Goal: Check status: Check status

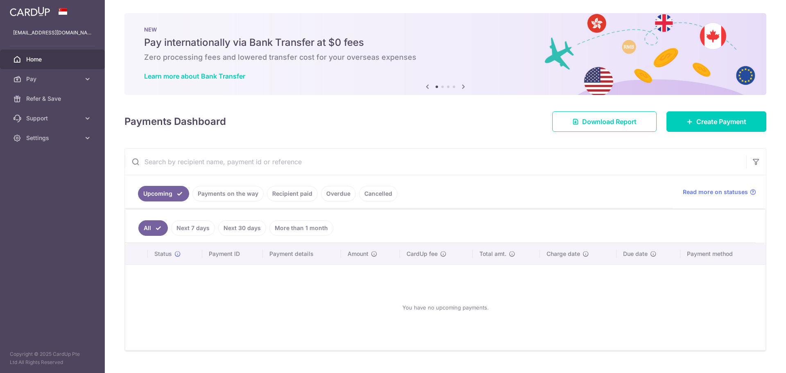
click at [220, 195] on link "Payments on the way" at bounding box center [227, 194] width 71 height 16
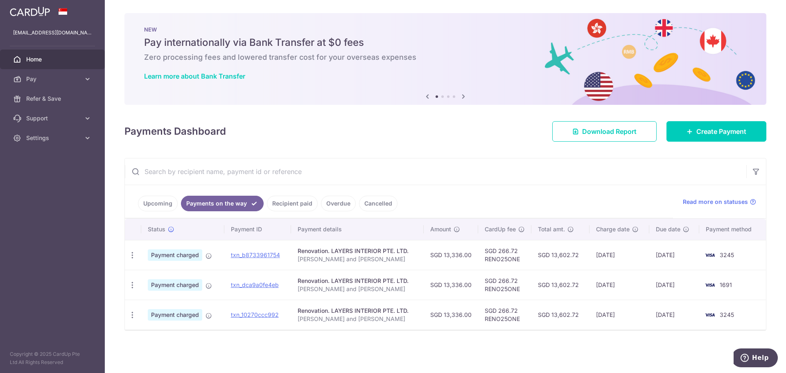
click at [288, 203] on link "Recipient paid" at bounding box center [292, 204] width 51 height 16
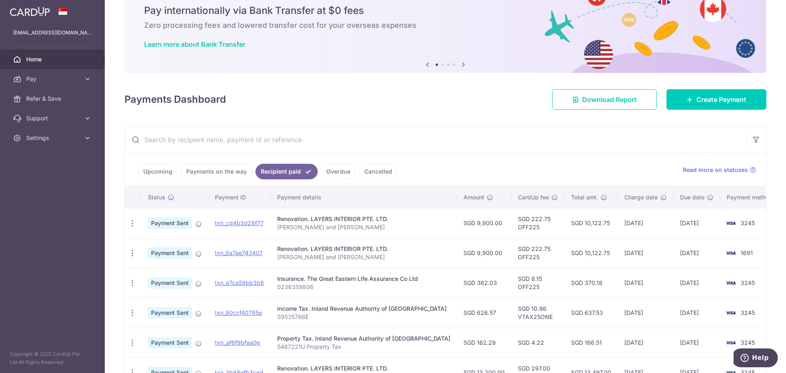
scroll to position [41, 0]
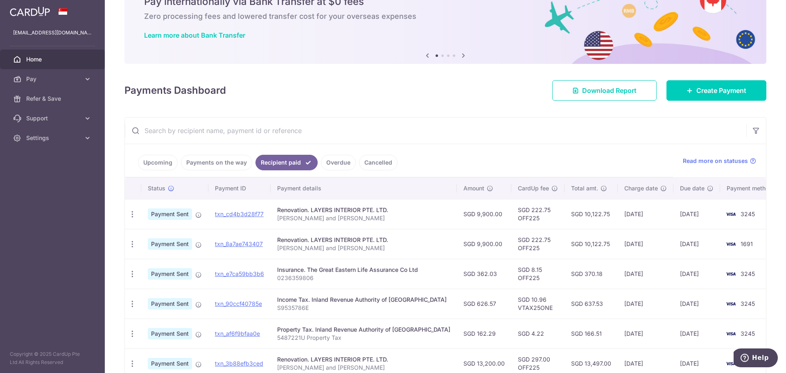
click at [208, 163] on link "Payments on the way" at bounding box center [216, 163] width 71 height 16
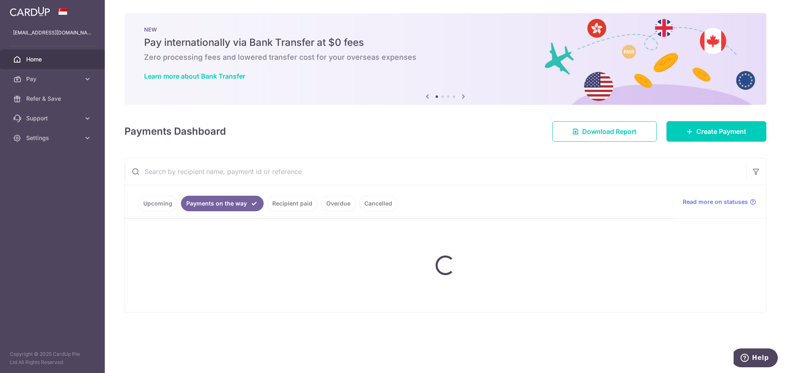
scroll to position [0, 0]
